Goal: Task Accomplishment & Management: Manage account settings

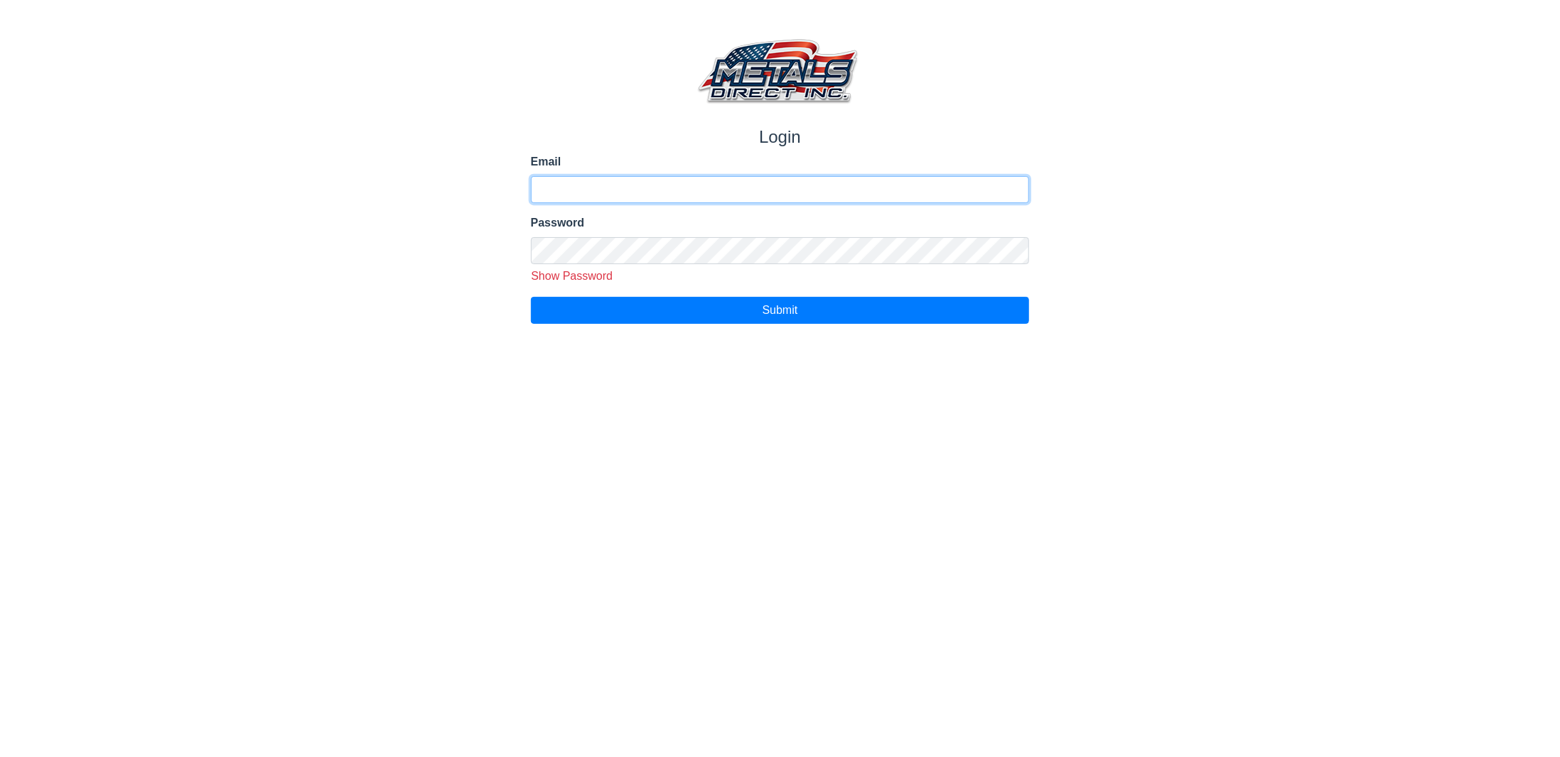
type input "**********"
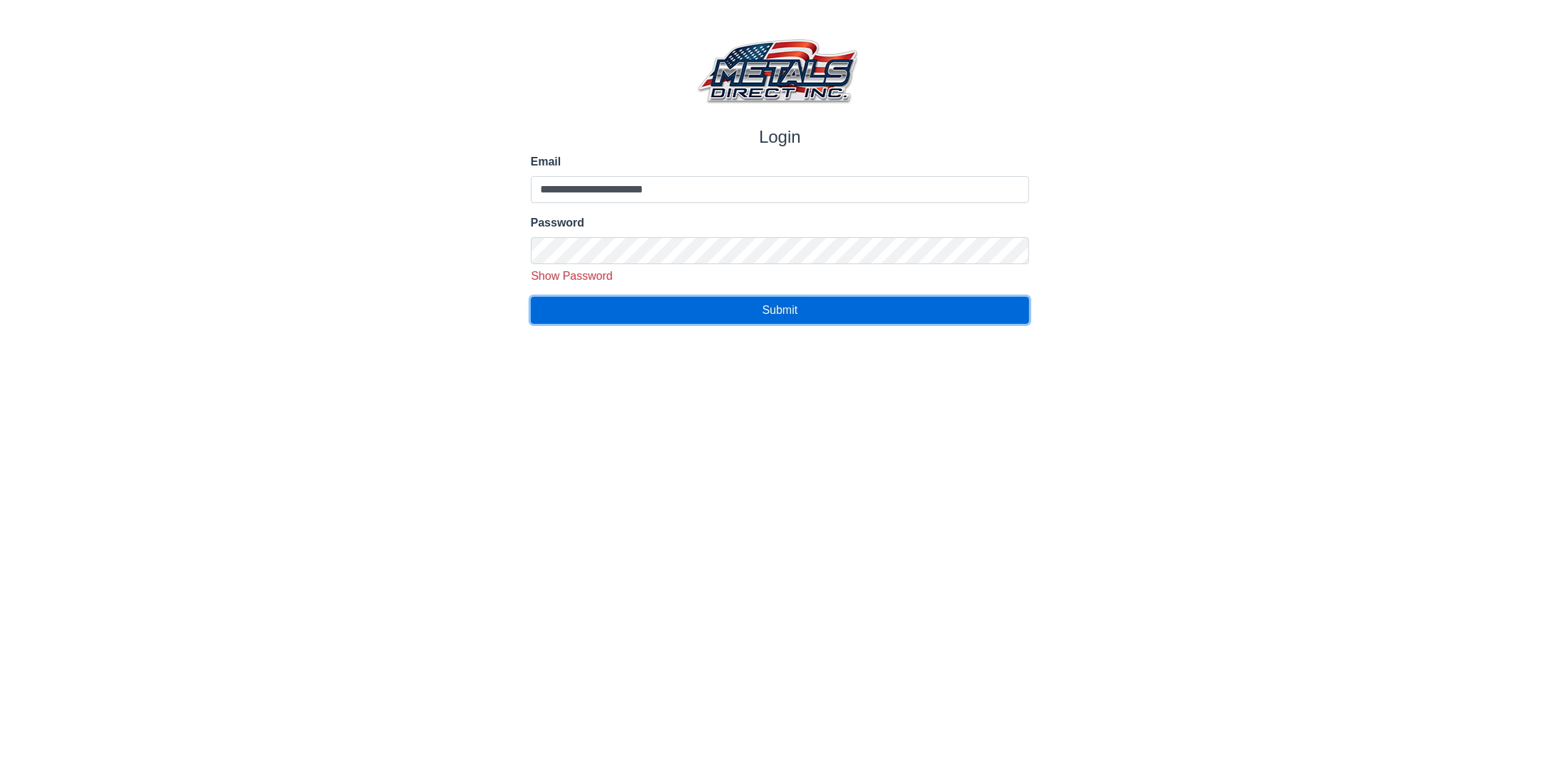
click at [781, 308] on span "Submit" at bounding box center [780, 310] width 36 height 12
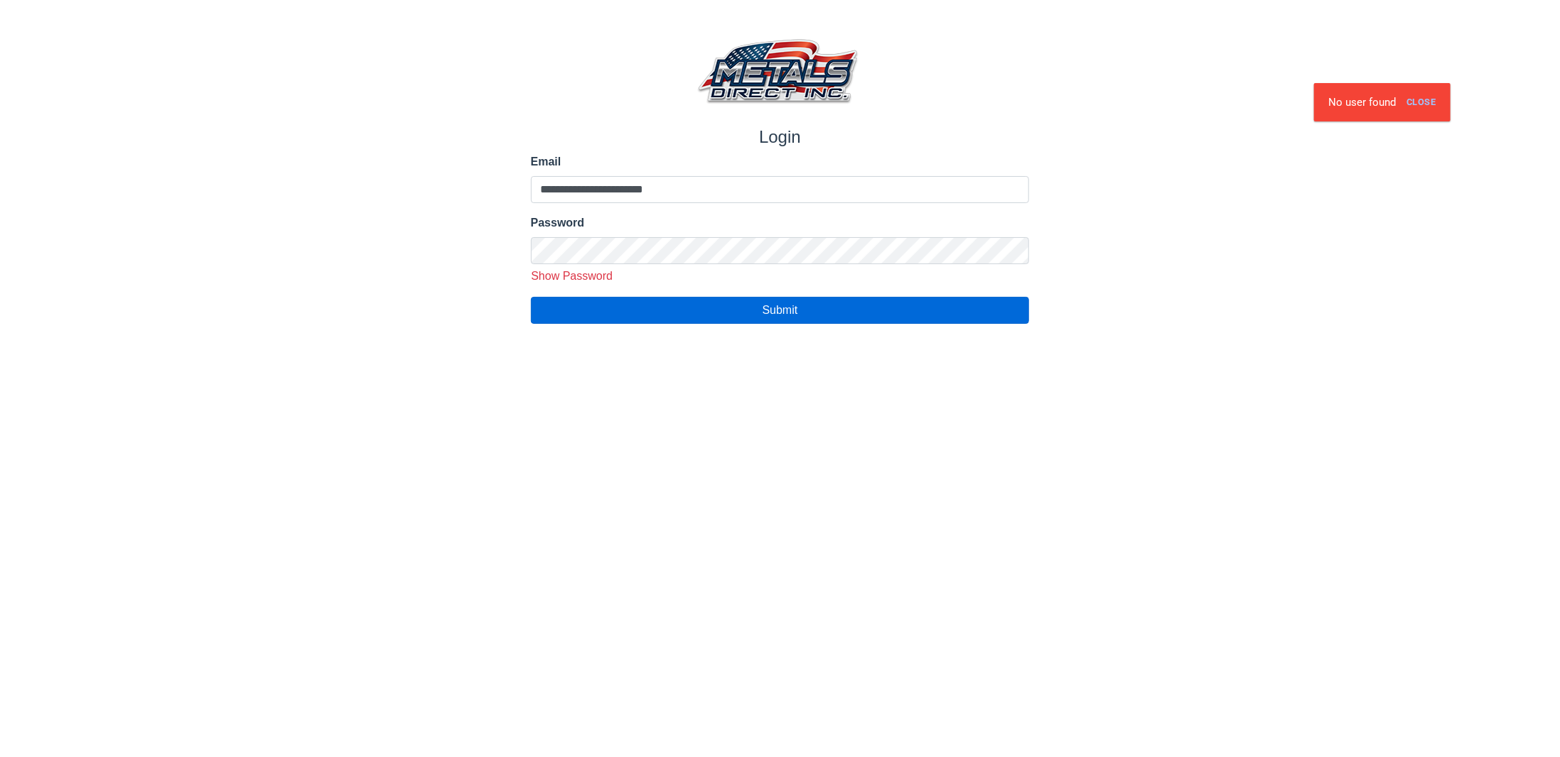
drag, startPoint x: 506, startPoint y: 359, endPoint x: 377, endPoint y: 324, distance: 133.9
click at [377, 324] on html "**********" at bounding box center [780, 162] width 1560 height 324
click at [789, 310] on span "Submit" at bounding box center [780, 310] width 36 height 12
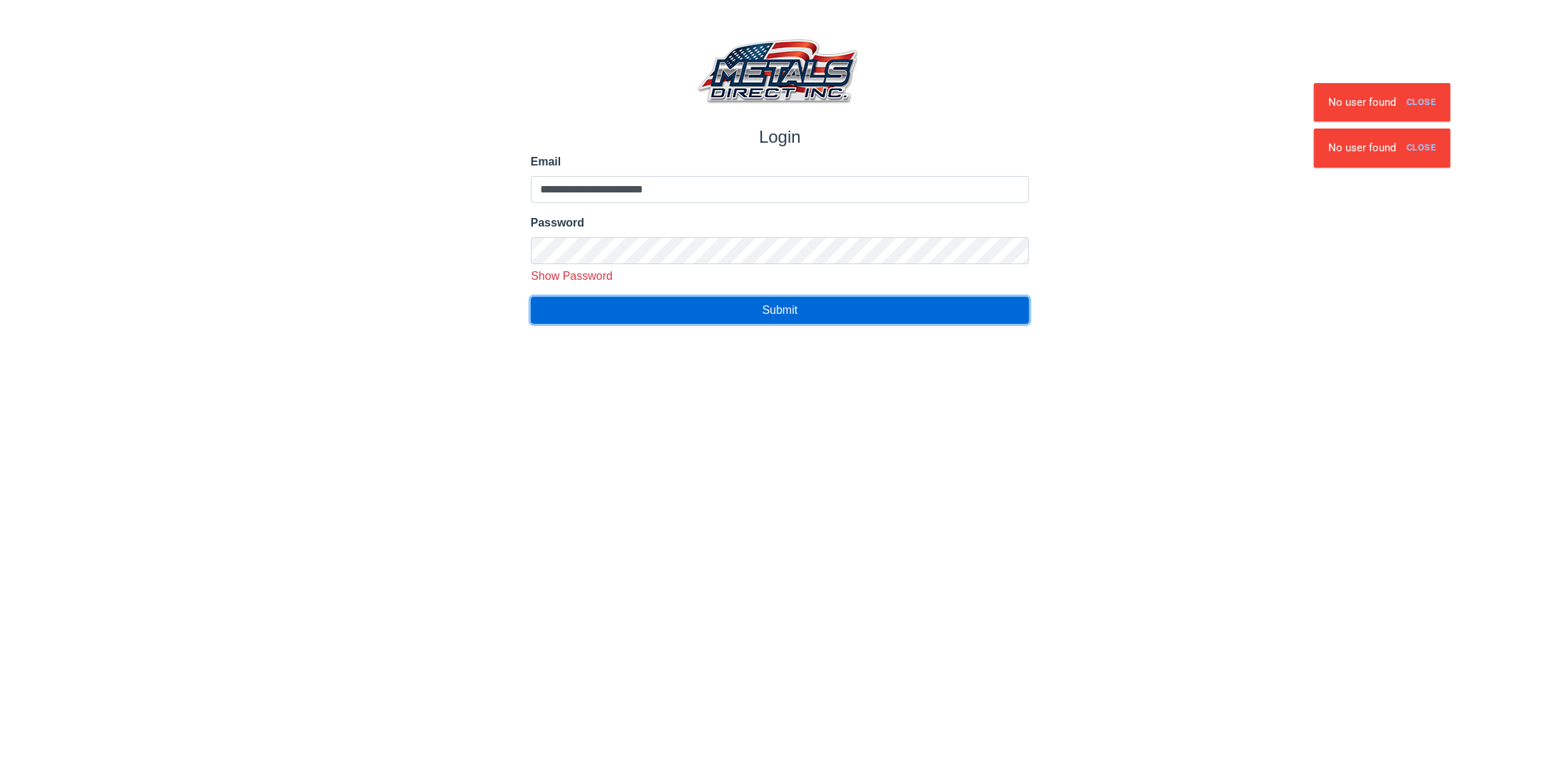
click at [777, 309] on span "Submit" at bounding box center [780, 310] width 36 height 12
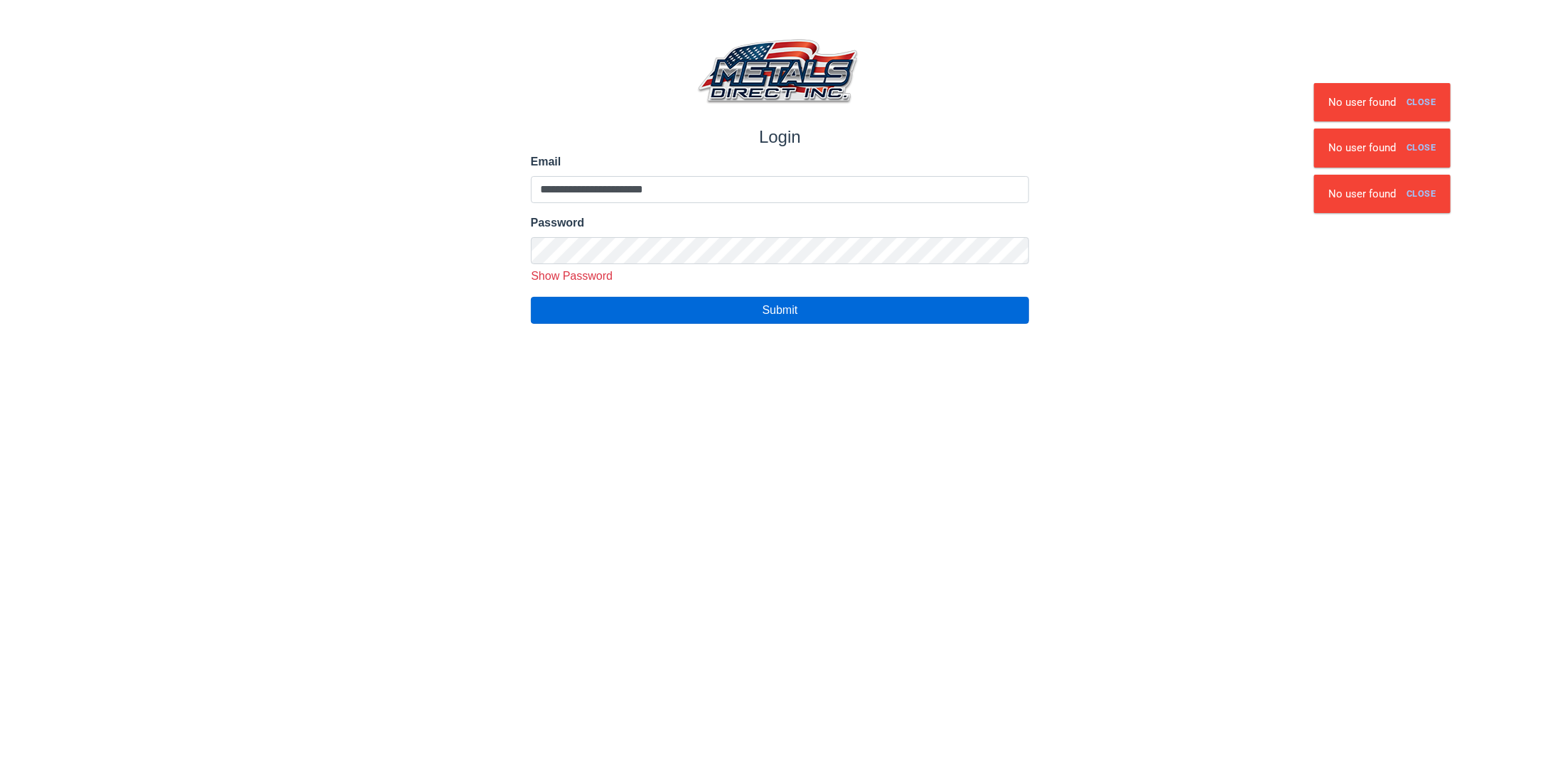
click at [600, 274] on span "Show Password" at bounding box center [572, 276] width 82 height 12
click at [635, 249] on input "**********" at bounding box center [780, 250] width 499 height 27
type input "*"
type input "**********"
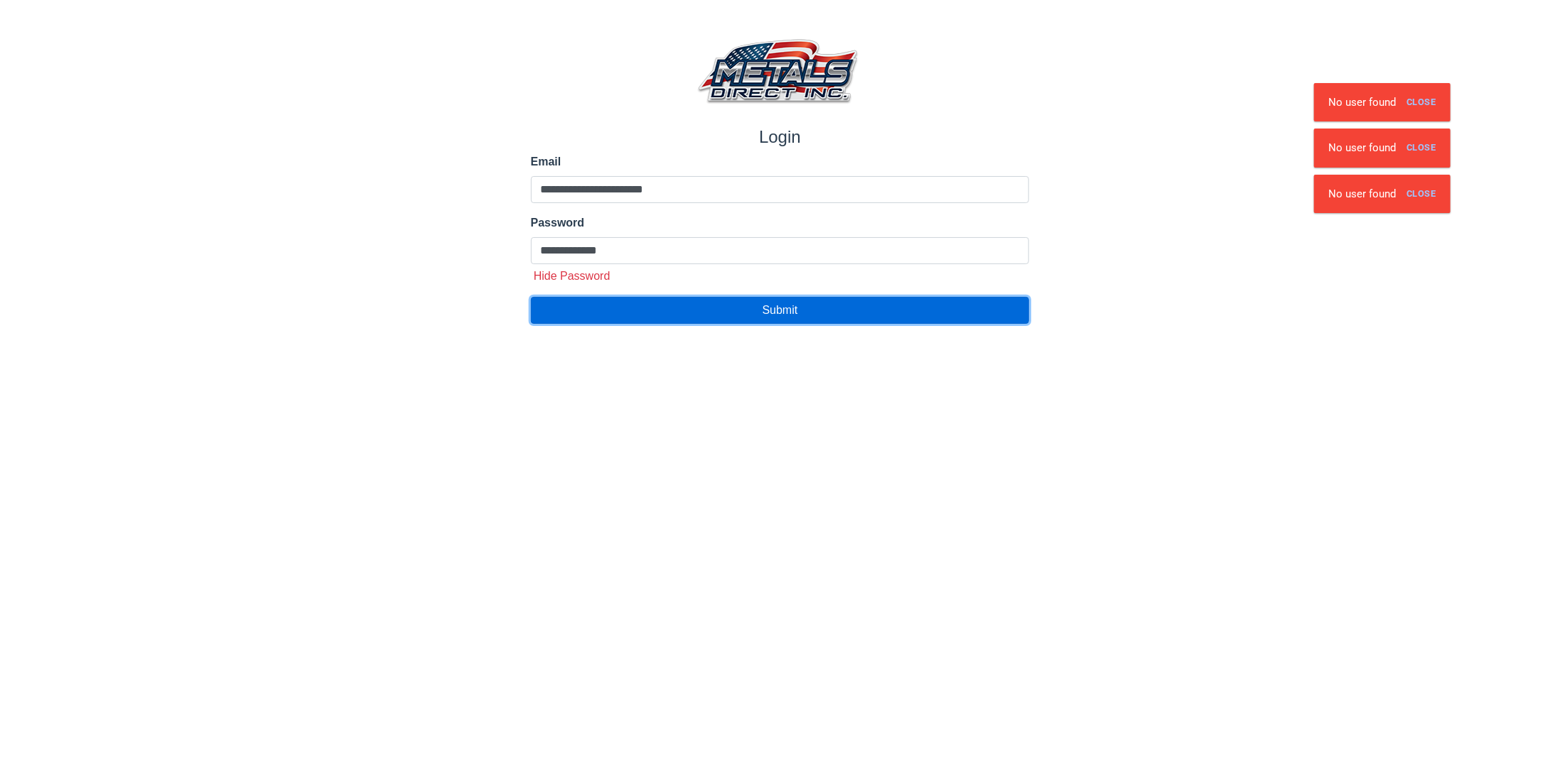
click at [780, 312] on span "Submit" at bounding box center [780, 310] width 36 height 12
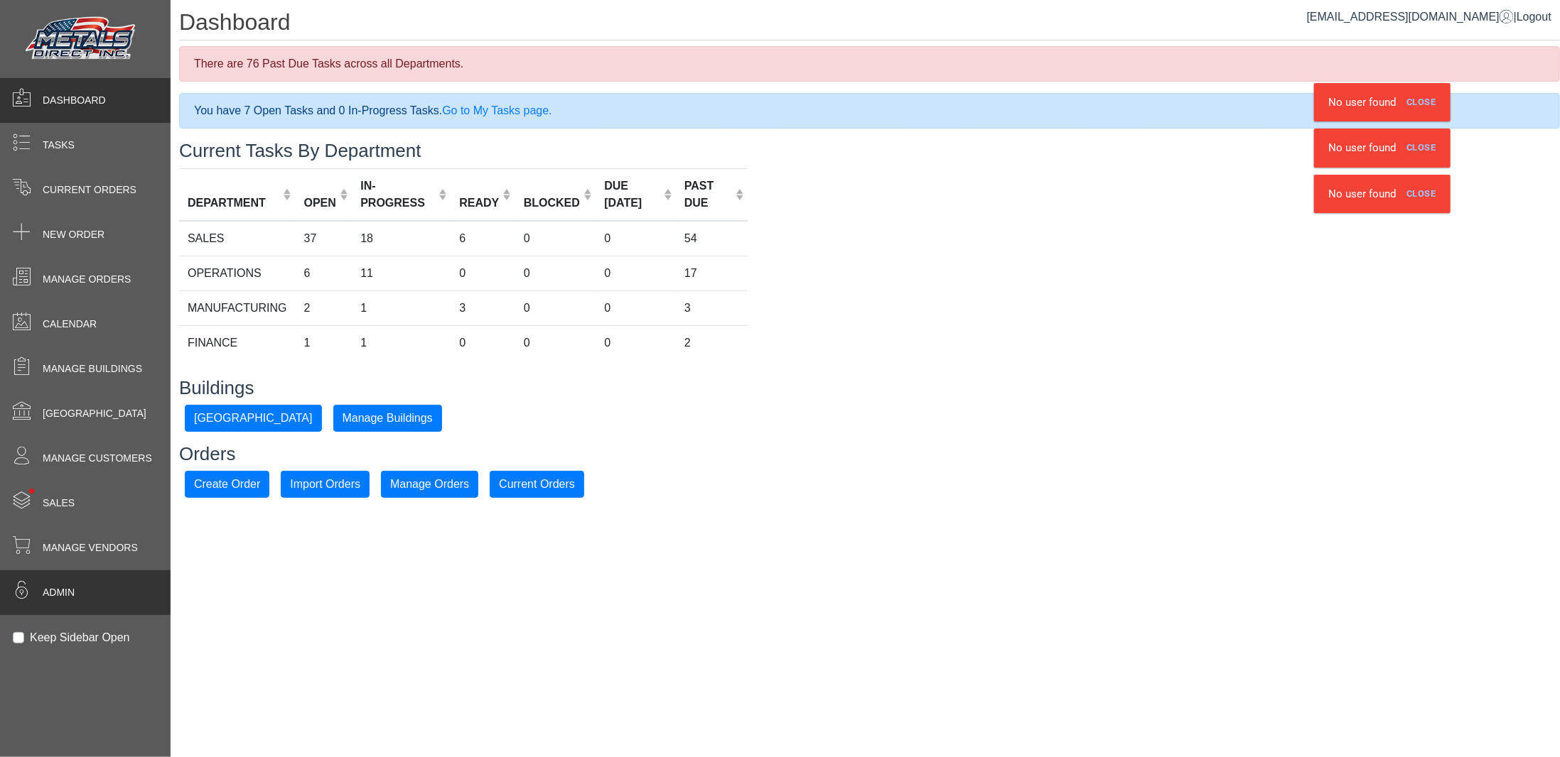
click at [50, 591] on span "Admin" at bounding box center [59, 593] width 32 height 15
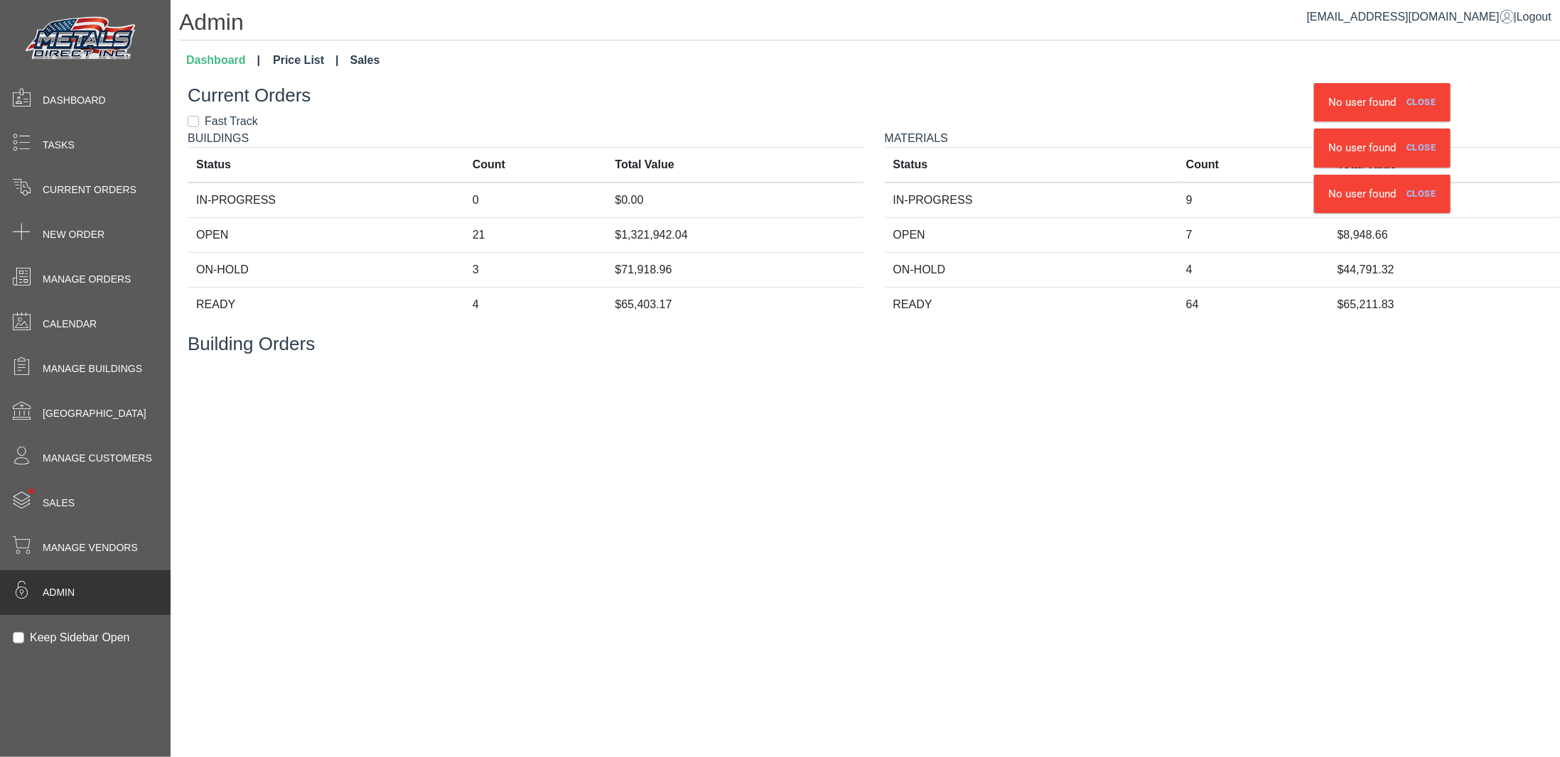
click at [304, 58] on link "Price List" at bounding box center [305, 60] width 77 height 28
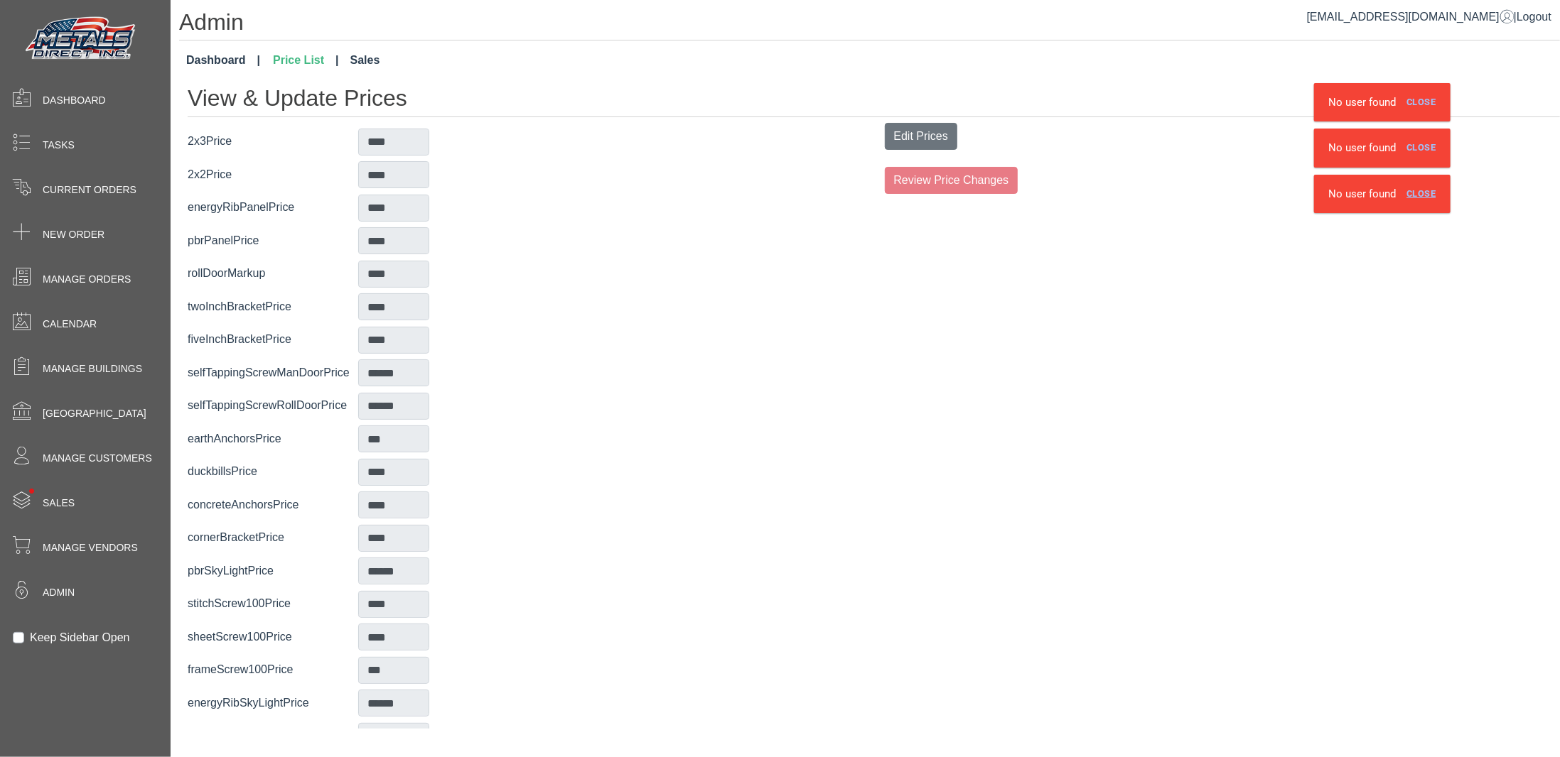
click at [1416, 193] on link "Close" at bounding box center [1421, 194] width 41 height 23
click at [1419, 144] on link "Close" at bounding box center [1421, 147] width 41 height 23
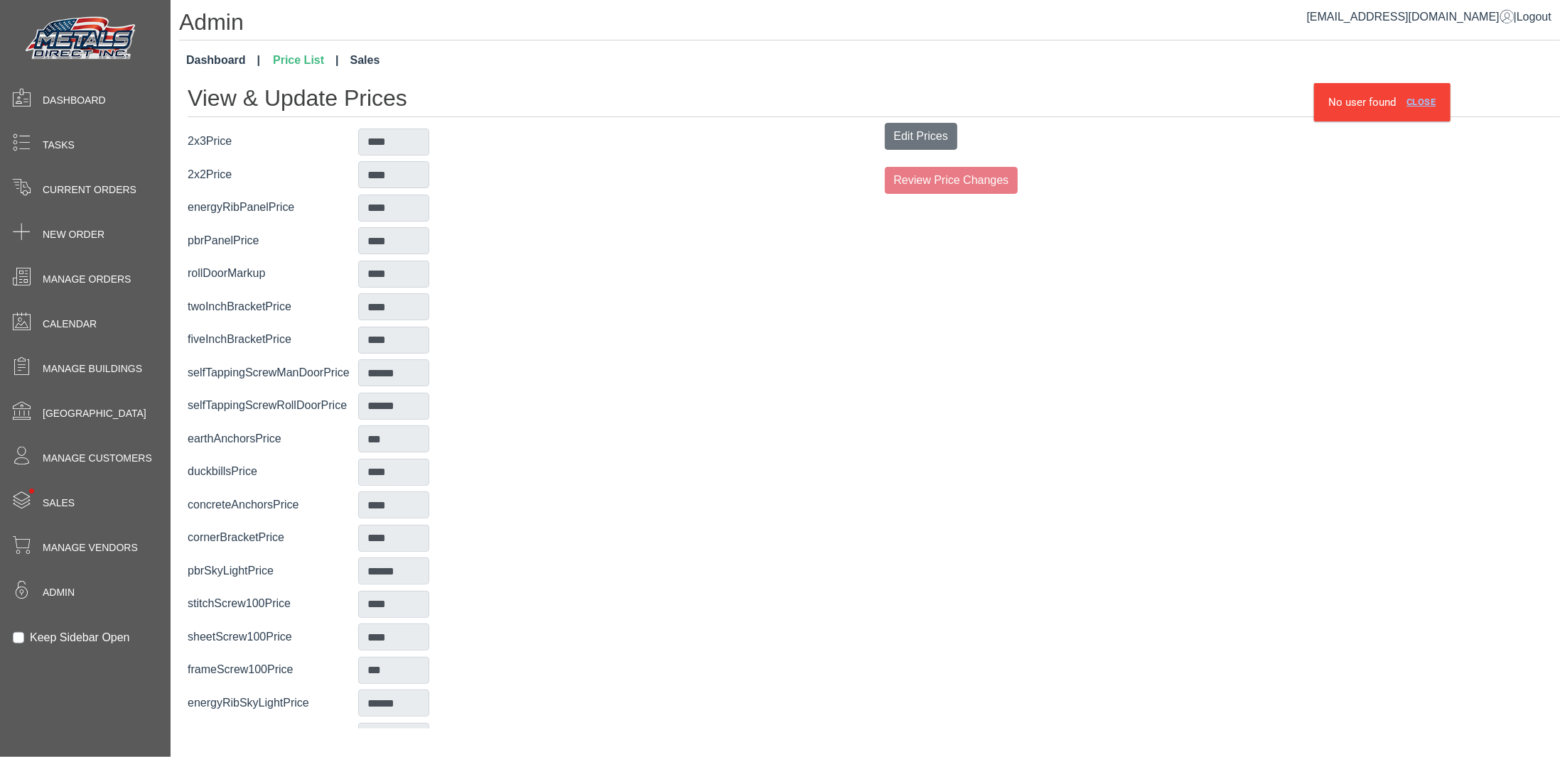
click at [1420, 98] on link "Close" at bounding box center [1421, 102] width 41 height 23
drag, startPoint x: 452, startPoint y: 0, endPoint x: 640, endPoint y: 83, distance: 205.8
click at [668, 86] on h1 "View & Update Prices" at bounding box center [874, 101] width 1372 height 32
click at [366, 59] on link "Sales" at bounding box center [365, 60] width 41 height 28
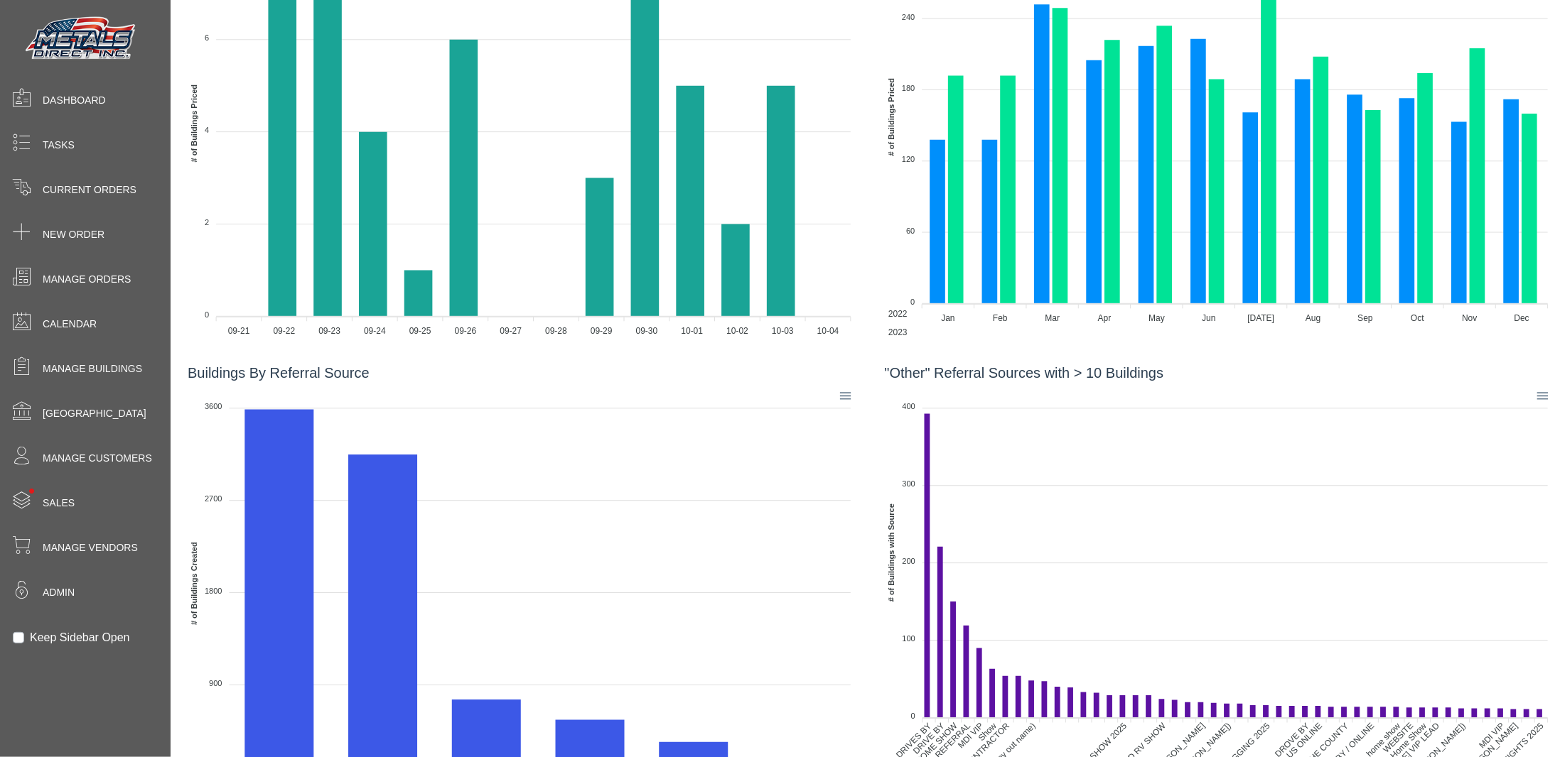
drag, startPoint x: 485, startPoint y: 554, endPoint x: 495, endPoint y: 505, distance: 49.3
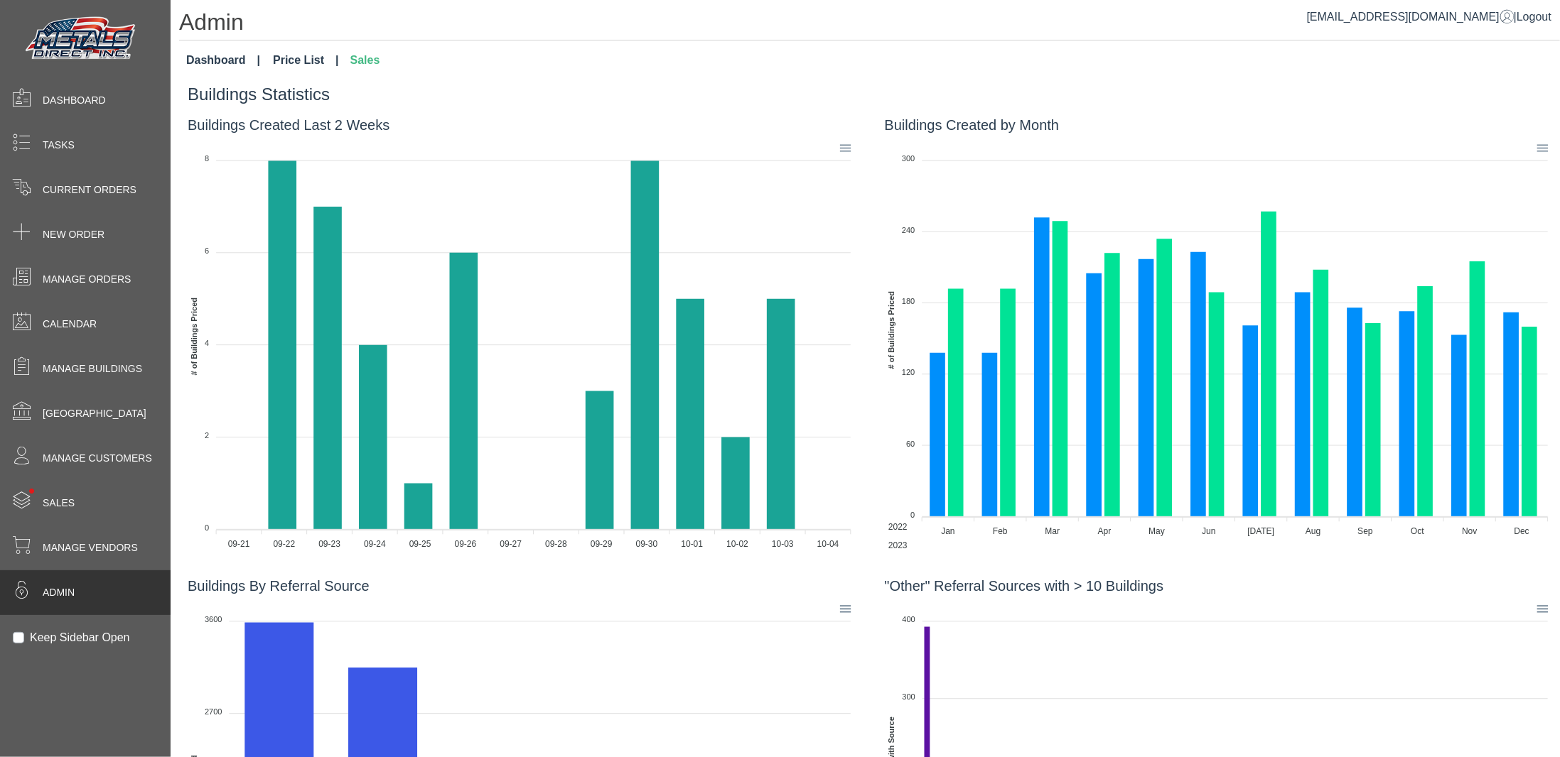
click at [65, 594] on span "Admin" at bounding box center [59, 593] width 32 height 15
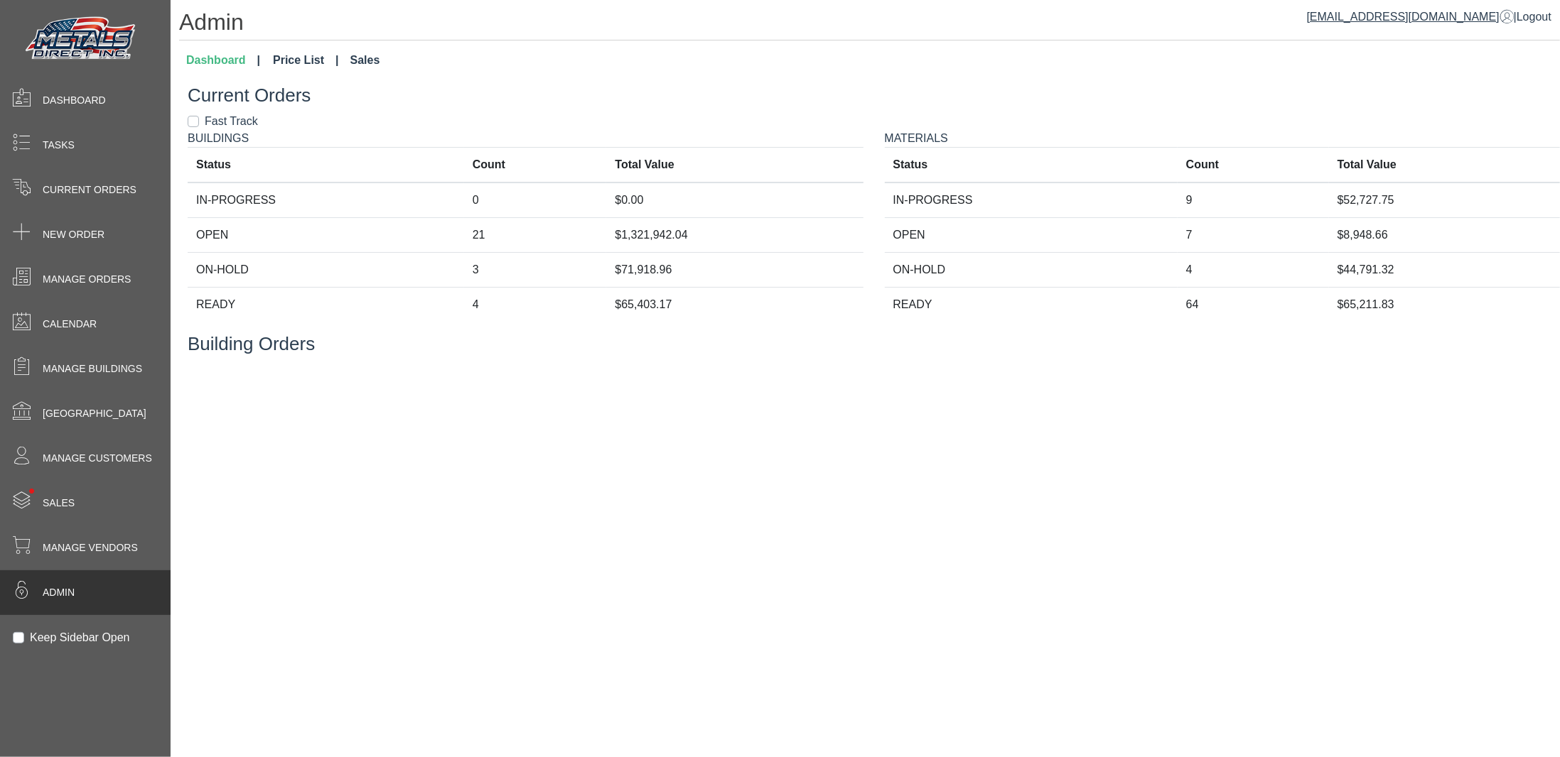
click at [1499, 14] on span at bounding box center [1506, 16] width 14 height 14
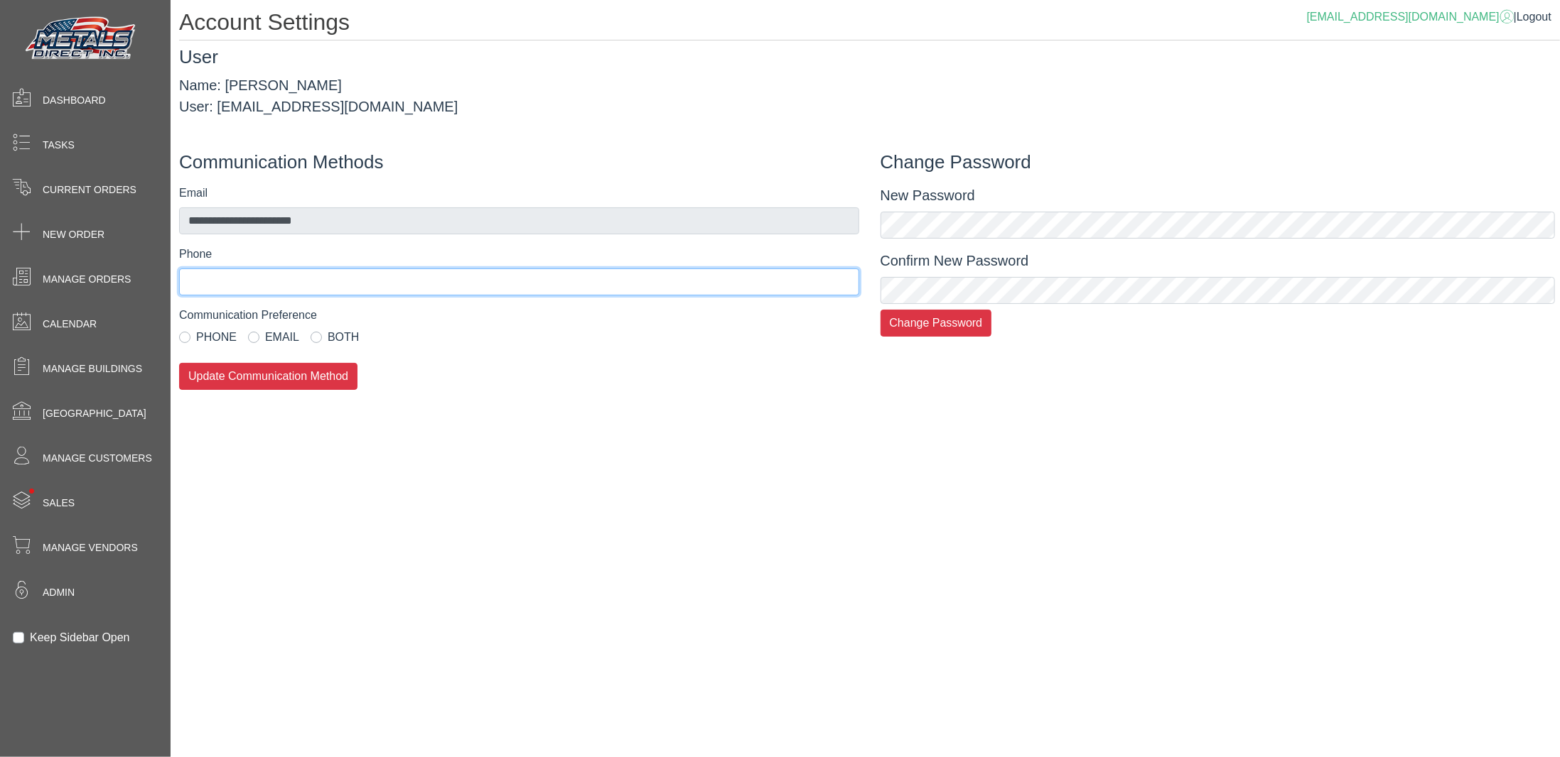
click at [205, 276] on input "Phone" at bounding box center [519, 282] width 680 height 27
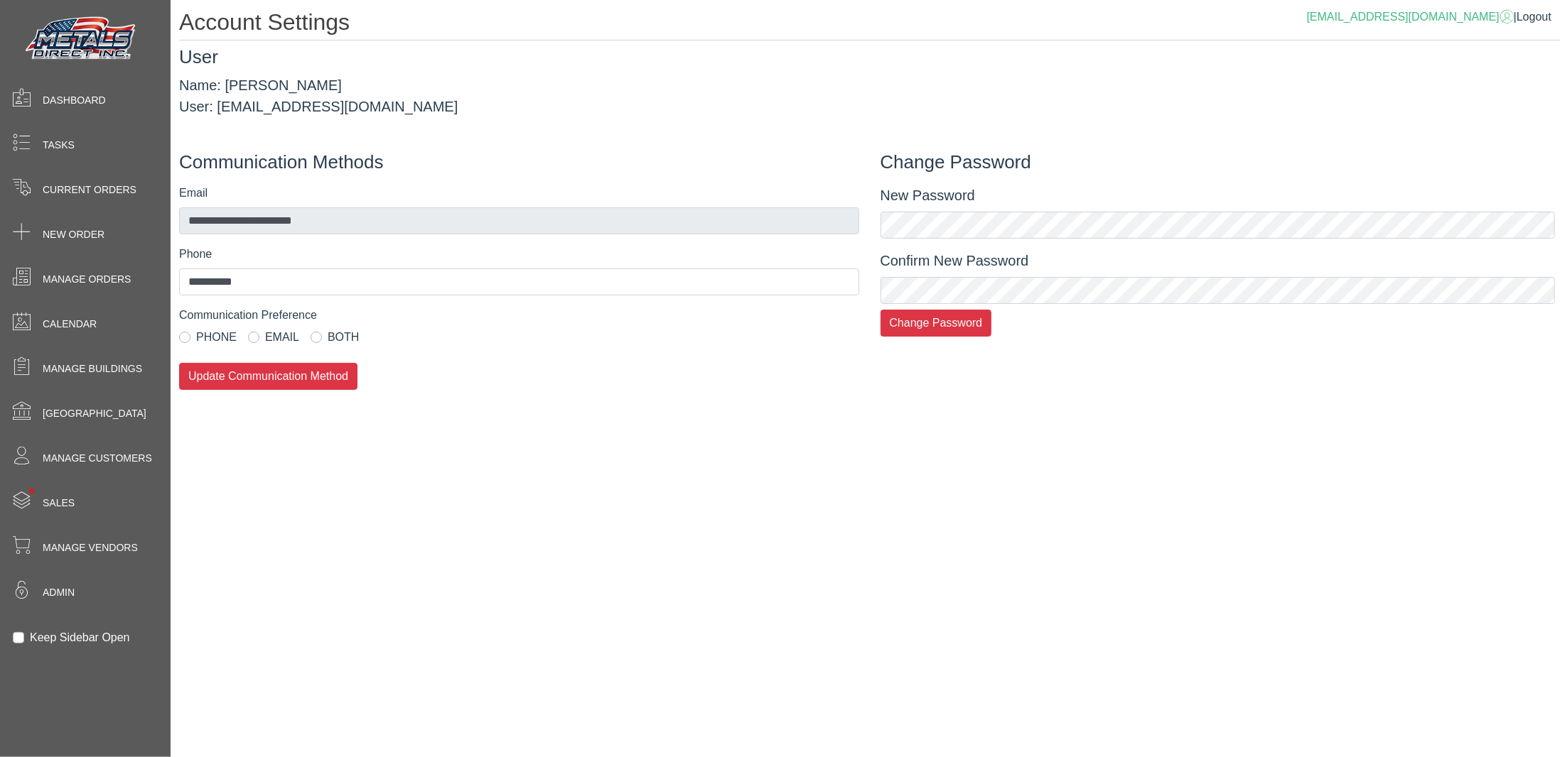
click at [328, 336] on label "BOTH" at bounding box center [343, 337] width 31 height 17
click at [259, 377] on button "Update Communication Method" at bounding box center [268, 376] width 178 height 27
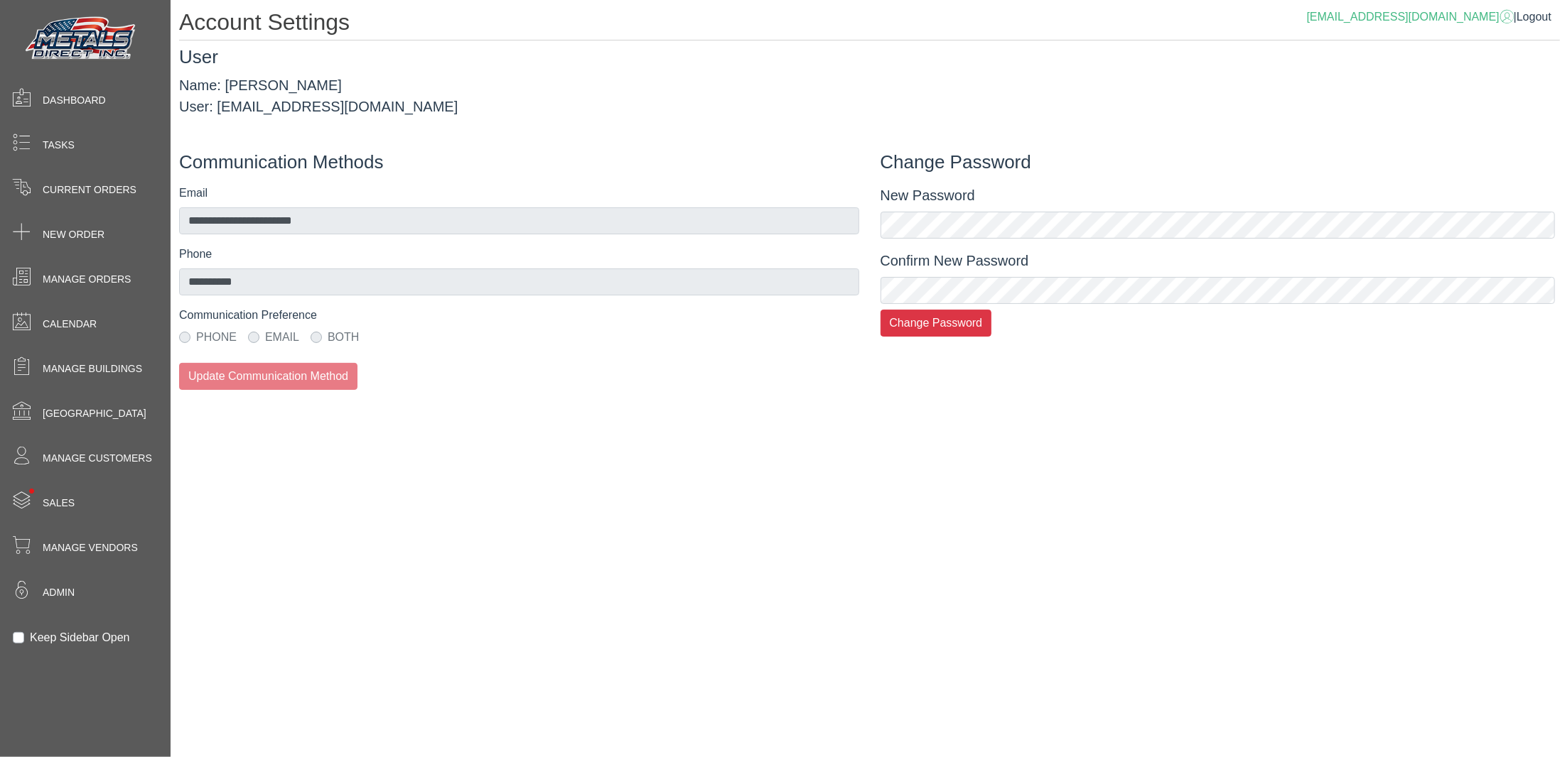
type input "**********"
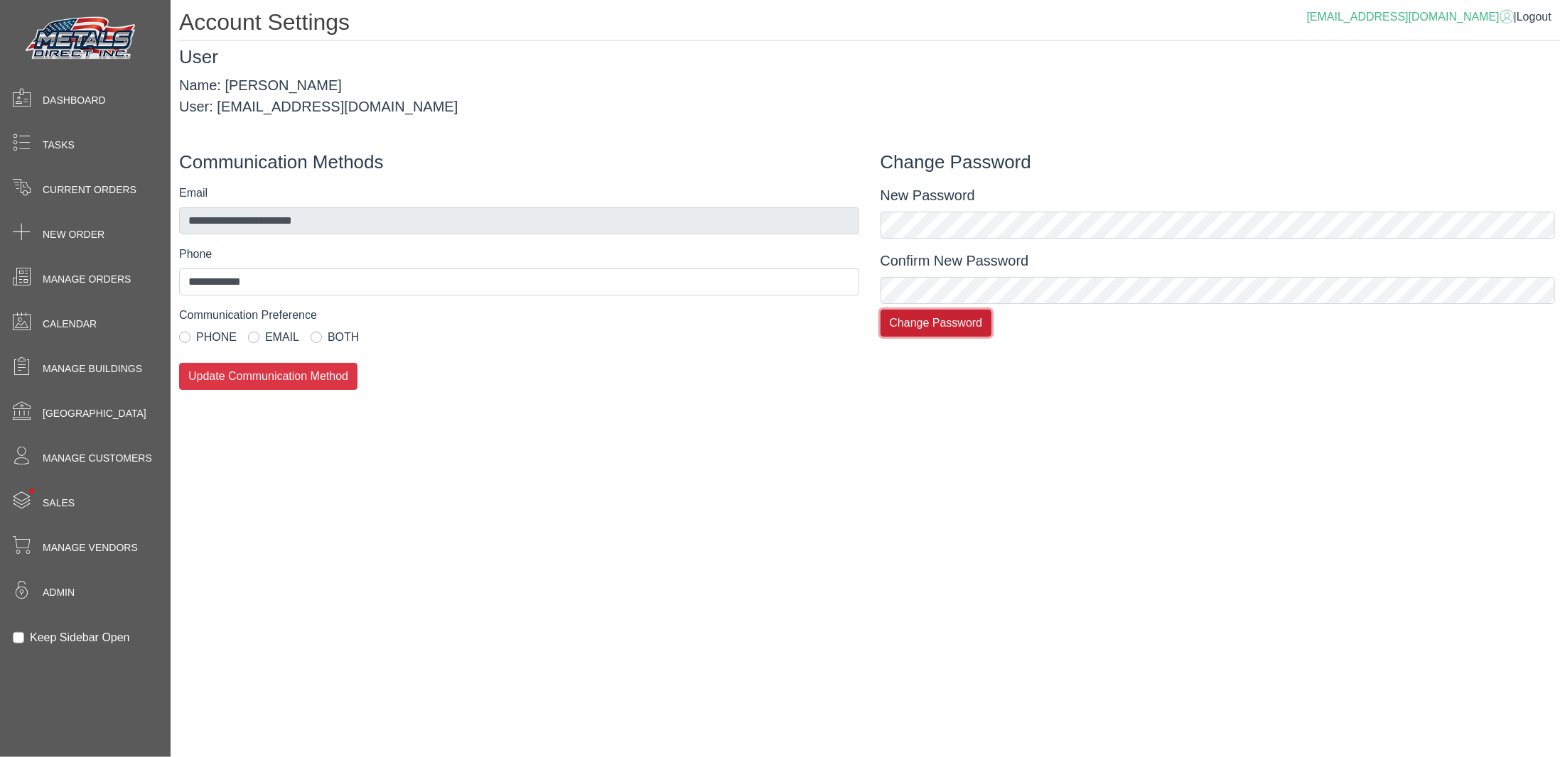
click at [910, 325] on button "Change Password" at bounding box center [936, 323] width 112 height 27
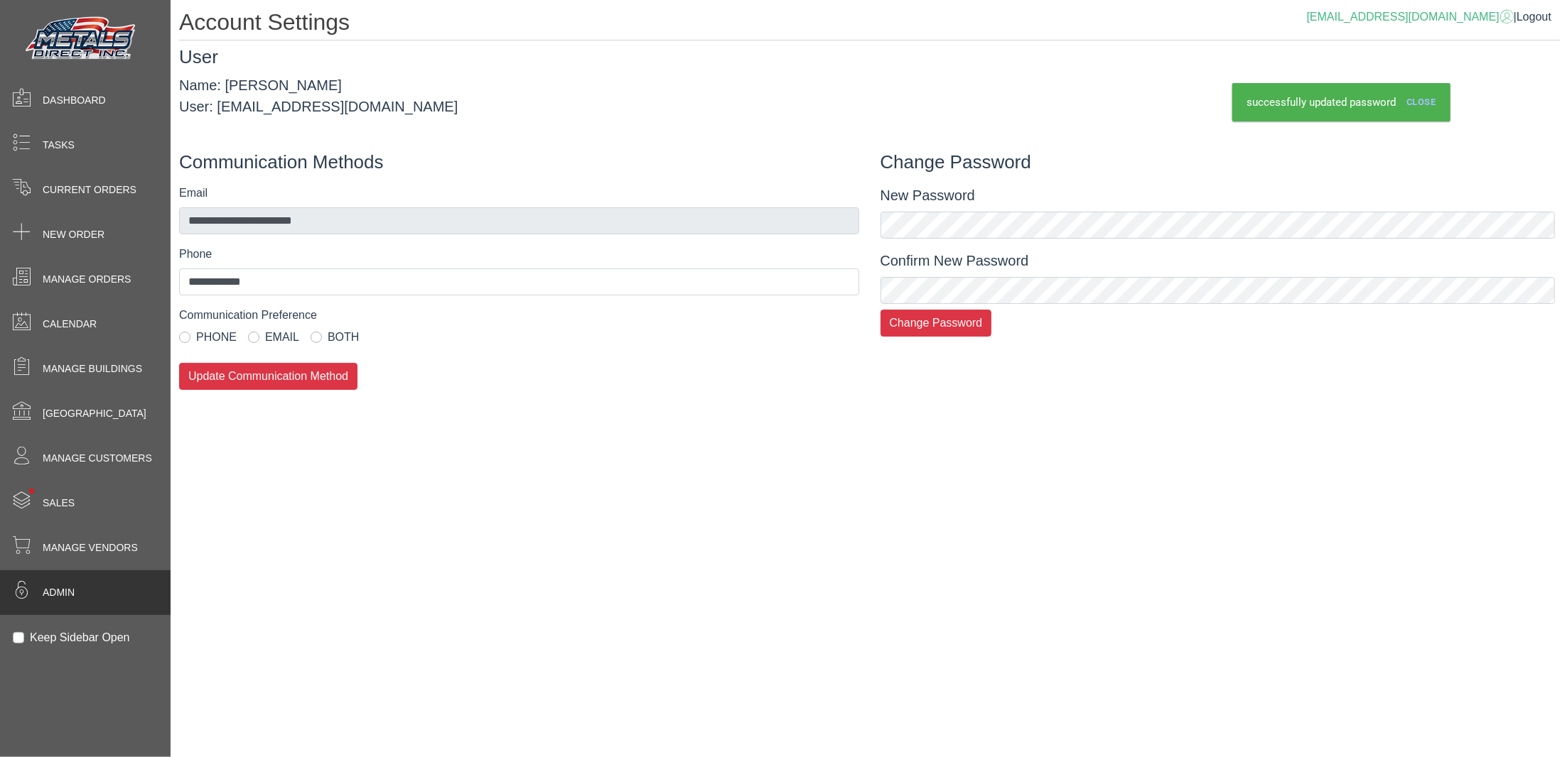
click at [63, 593] on span "Admin" at bounding box center [59, 593] width 32 height 15
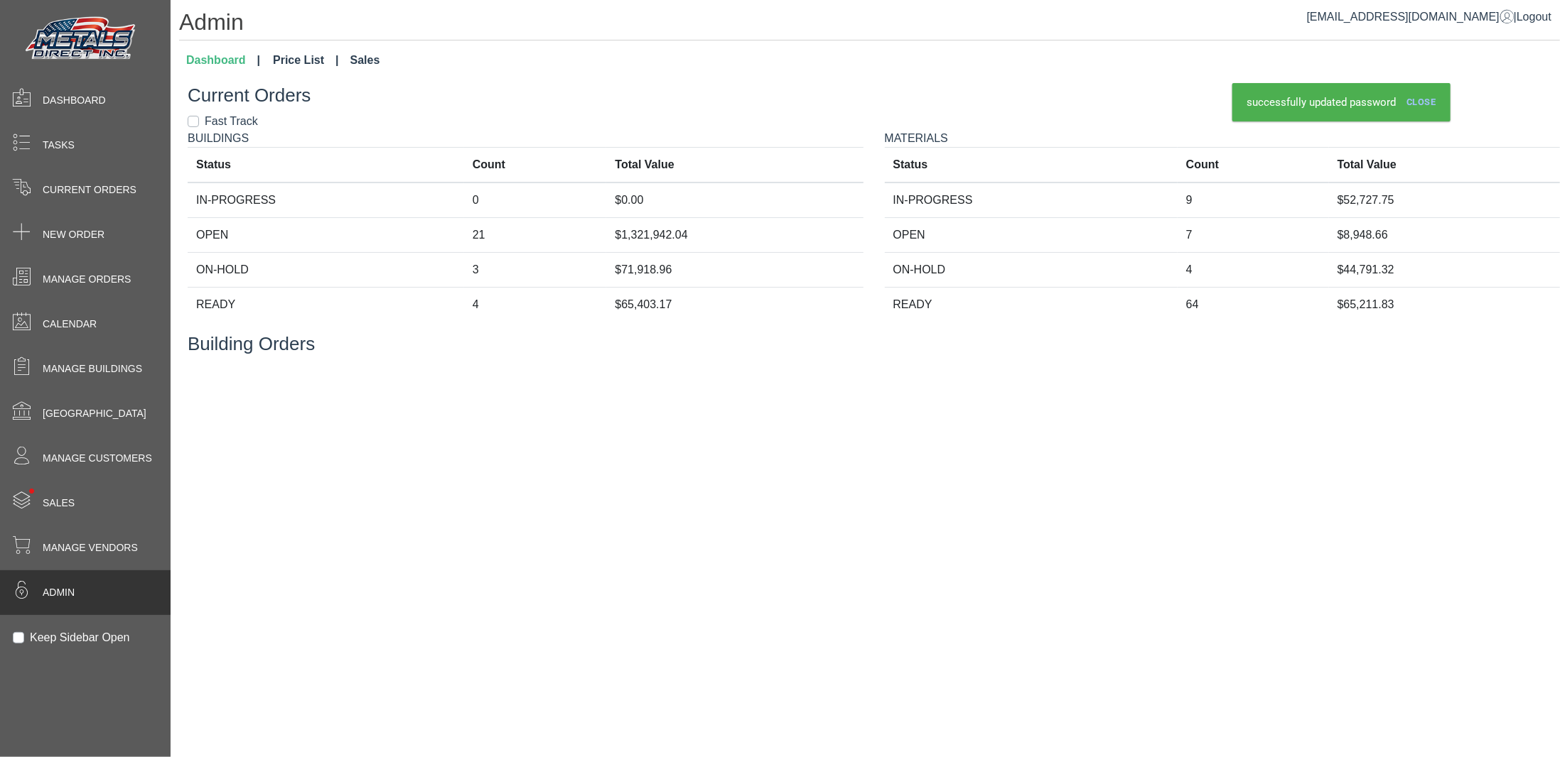
drag, startPoint x: 307, startPoint y: 63, endPoint x: 319, endPoint y: 64, distance: 12.1
click at [308, 64] on link "Price List" at bounding box center [305, 60] width 77 height 28
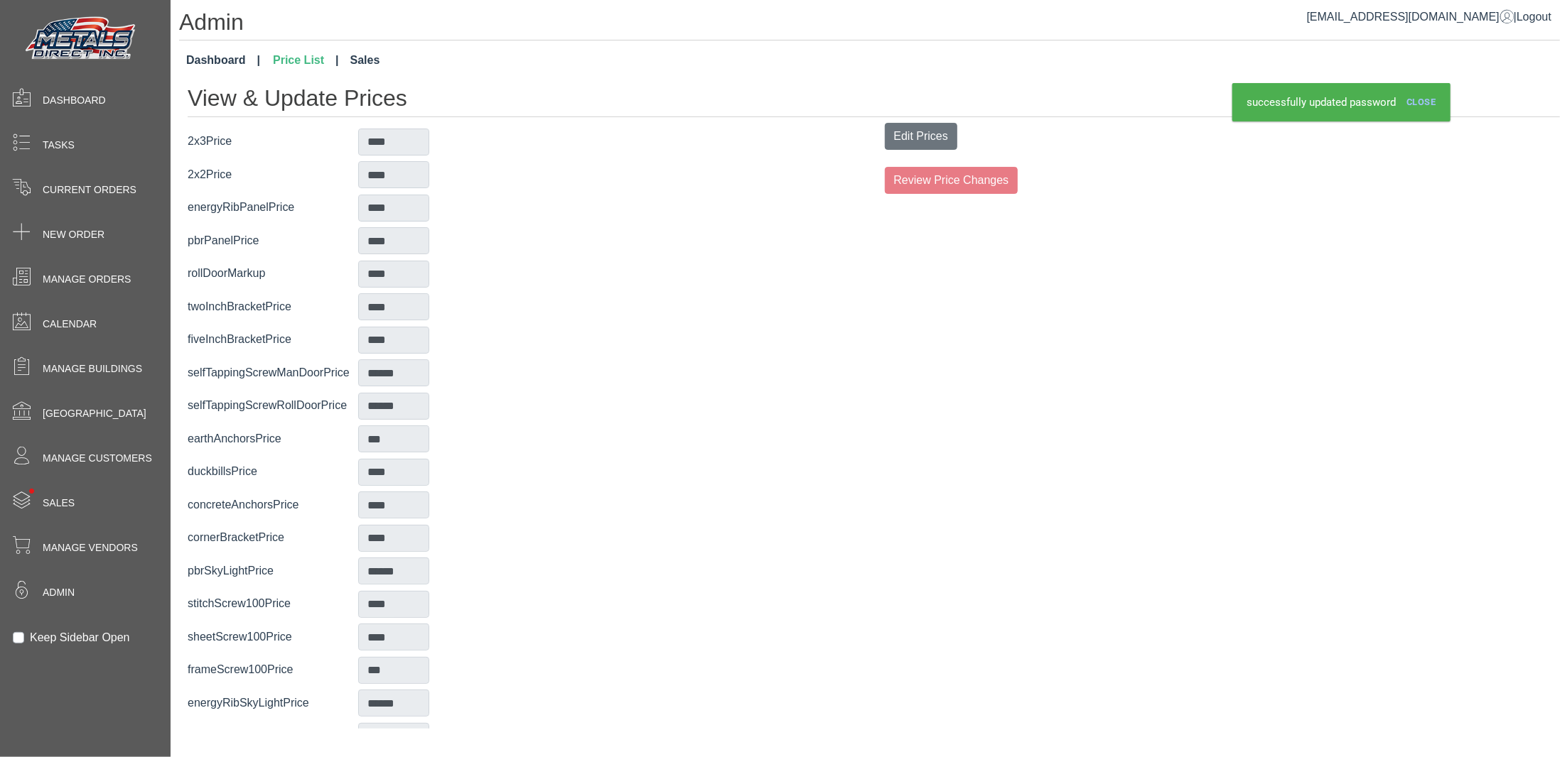
click at [360, 63] on link "Sales" at bounding box center [365, 60] width 41 height 28
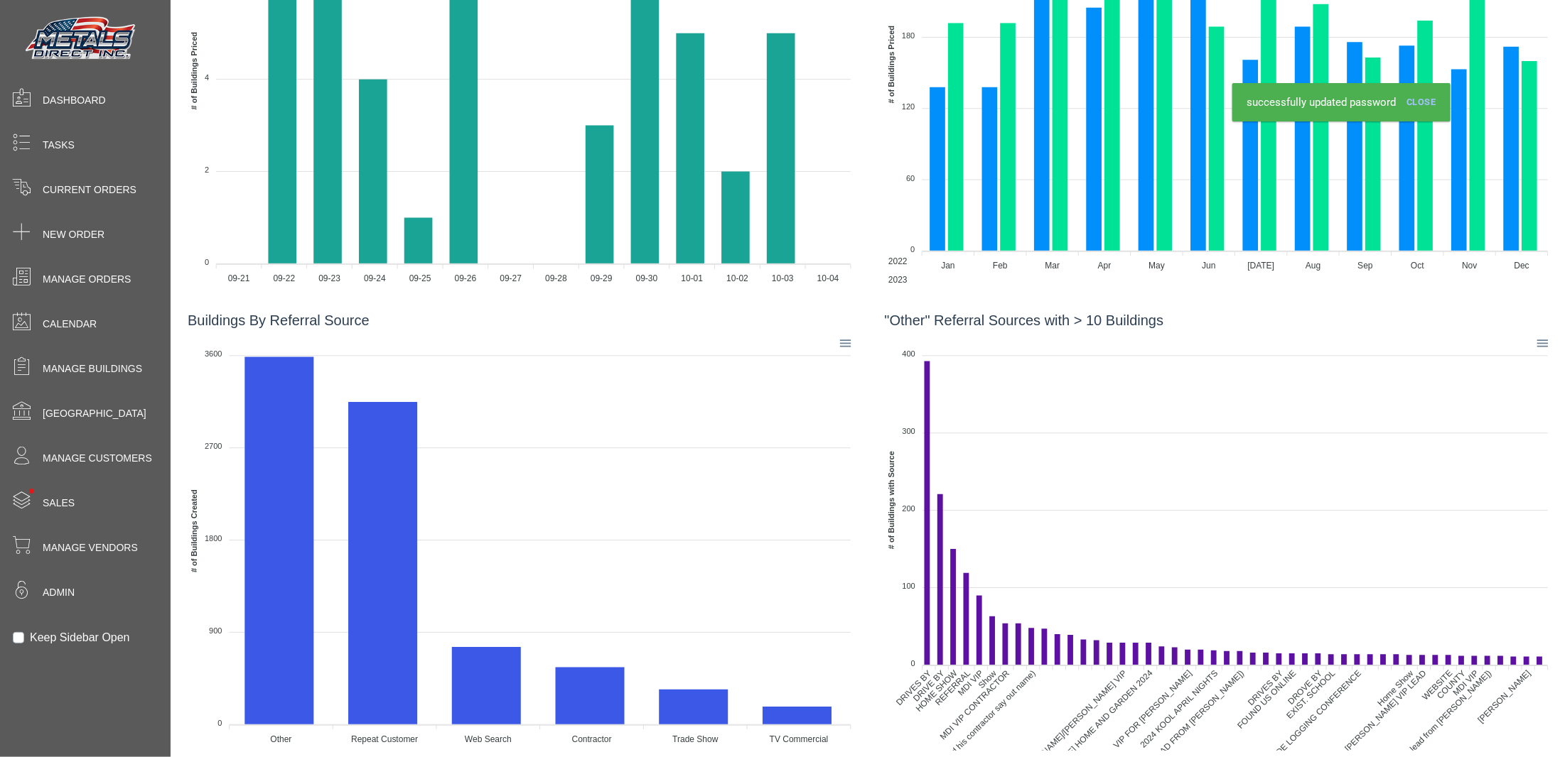
scroll to position [284, 0]
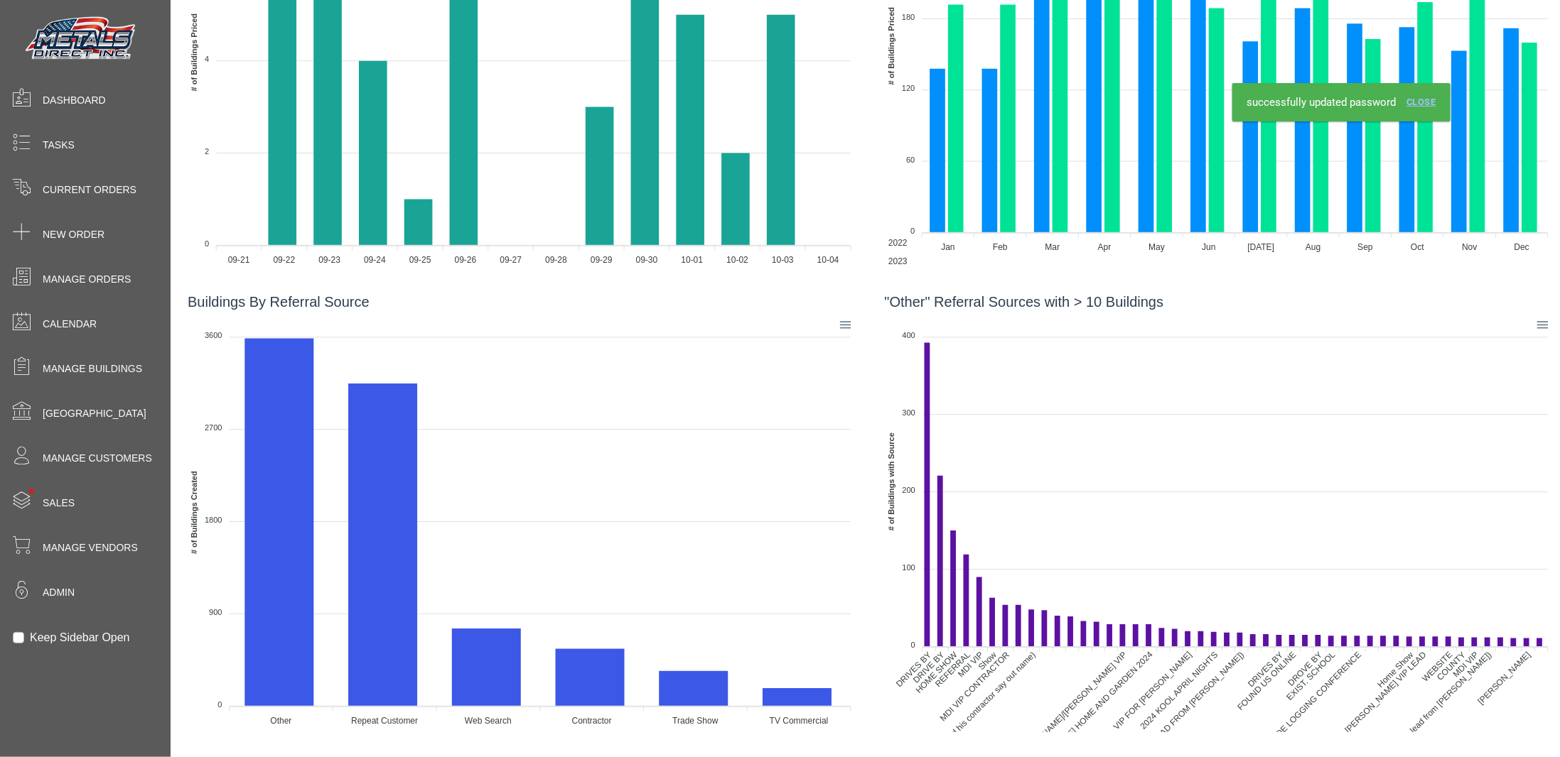
click at [1424, 102] on link "Close" at bounding box center [1421, 102] width 41 height 23
